Goal: Check status: Check status

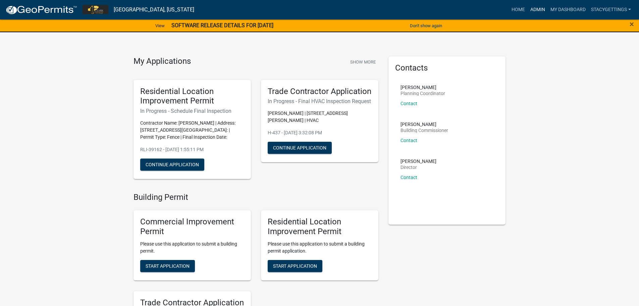
click at [532, 8] on link "Admin" at bounding box center [538, 9] width 20 height 13
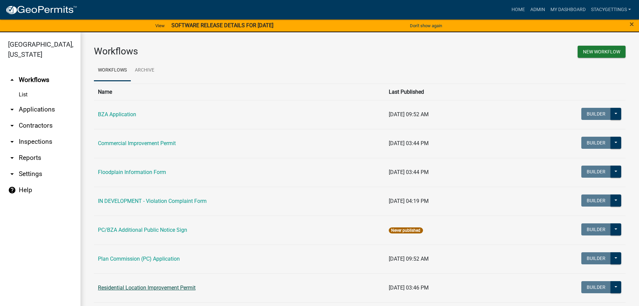
click at [123, 288] on link "Residential Location Improvement Permit" at bounding box center [147, 287] width 98 height 6
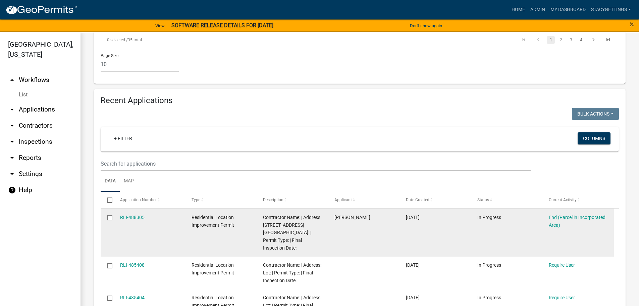
scroll to position [705, 0]
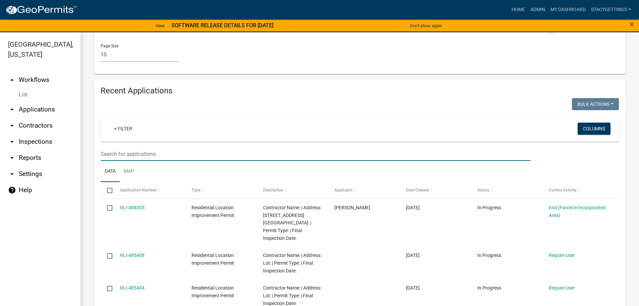
click at [110, 147] on input "text" at bounding box center [316, 154] width 430 height 14
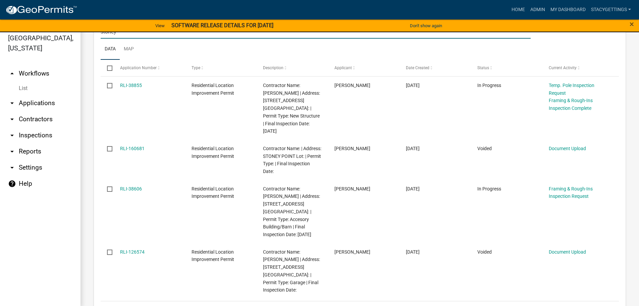
scroll to position [8, 0]
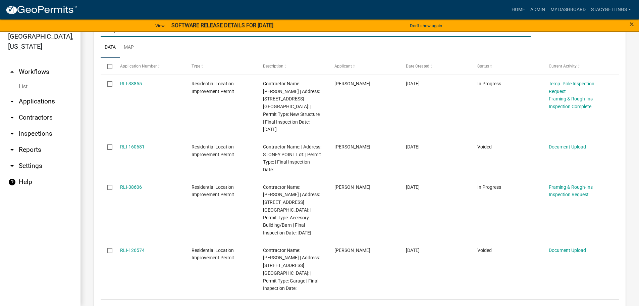
type input "stoney"
